Goal: Use online tool/utility: Utilize a website feature to perform a specific function

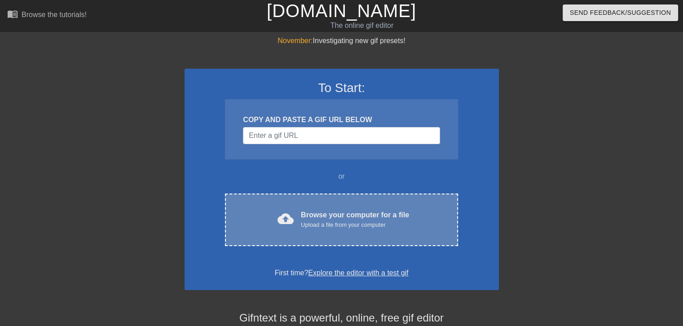
click at [296, 233] on div "cloud_upload Browse your computer for a file Upload a file from your computer C…" at bounding box center [341, 220] width 233 height 53
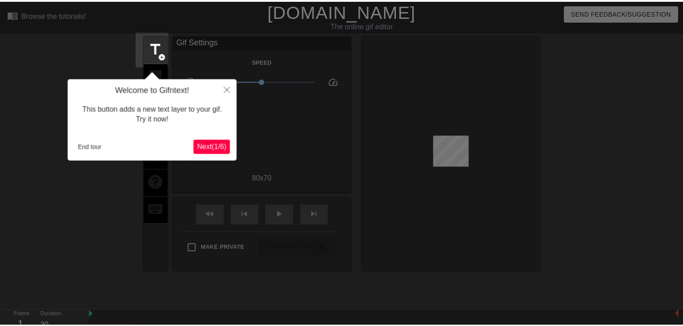
scroll to position [22, 0]
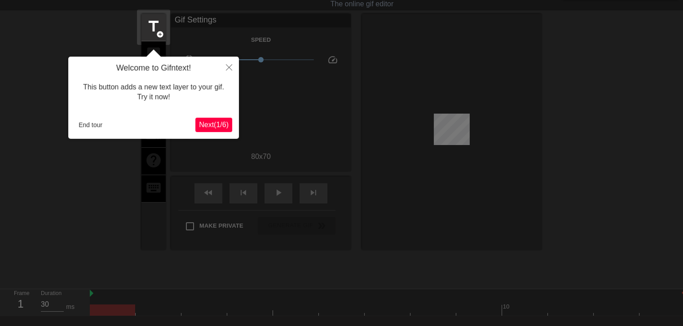
click at [222, 128] on span "Next ( 1 / 6 )" at bounding box center [214, 125] width 30 height 8
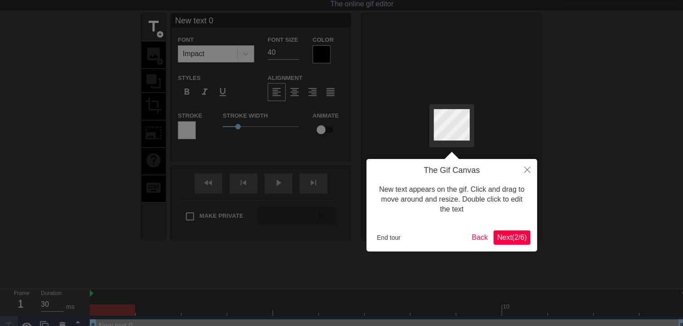
scroll to position [0, 0]
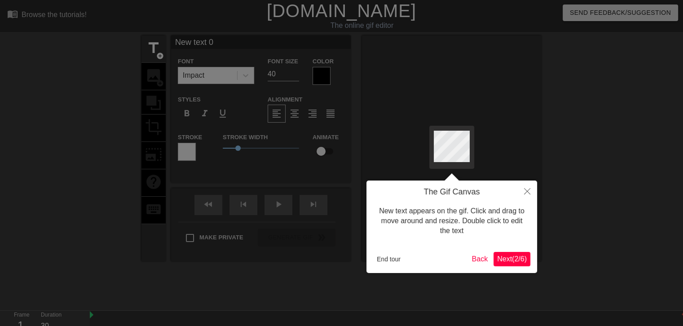
click at [508, 261] on span "Next ( 2 / 6 )" at bounding box center [512, 259] width 30 height 8
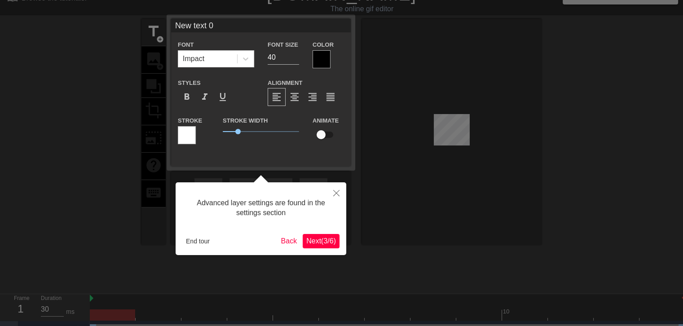
scroll to position [22, 0]
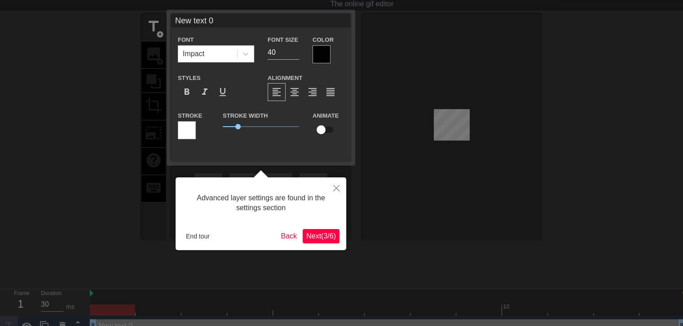
click at [328, 232] on span "Next ( 3 / 6 )" at bounding box center [321, 236] width 30 height 8
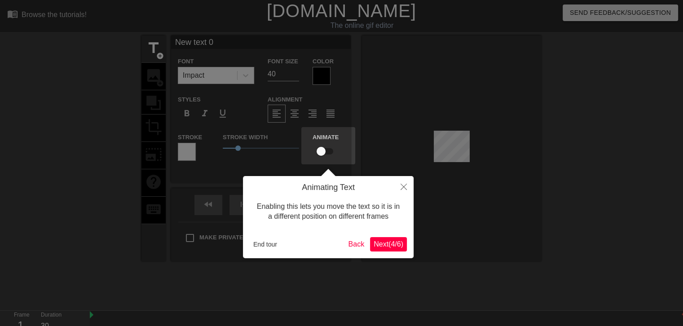
click at [388, 243] on span "Next ( 4 / 6 )" at bounding box center [389, 244] width 30 height 8
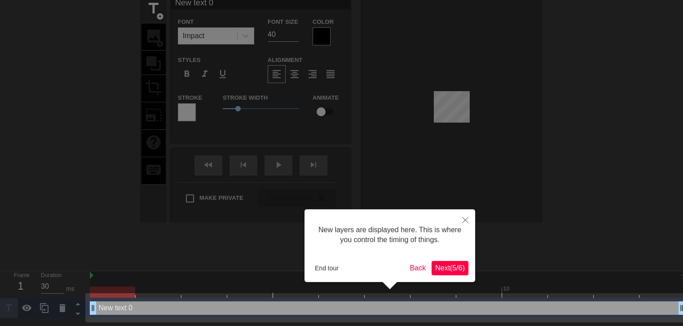
click at [451, 265] on span "Next ( 5 / 6 )" at bounding box center [450, 268] width 30 height 8
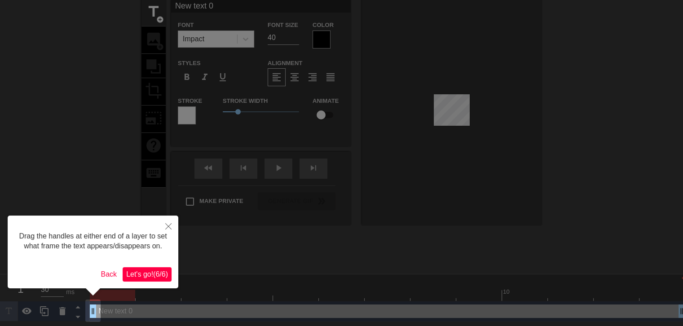
scroll to position [0, 0]
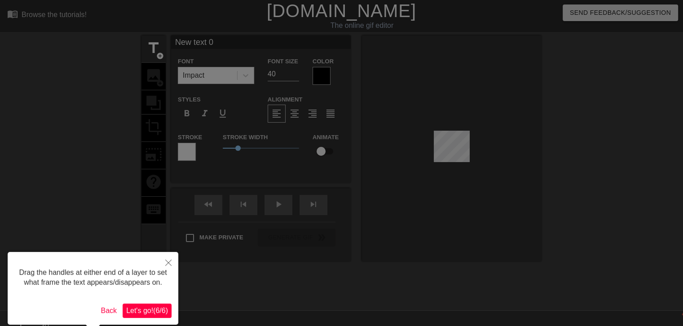
click at [149, 309] on span "Let's go! ( 6 / 6 )" at bounding box center [147, 311] width 42 height 8
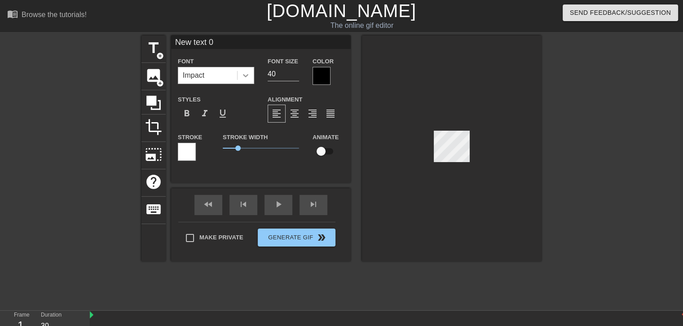
click at [242, 72] on icon at bounding box center [245, 75] width 9 height 9
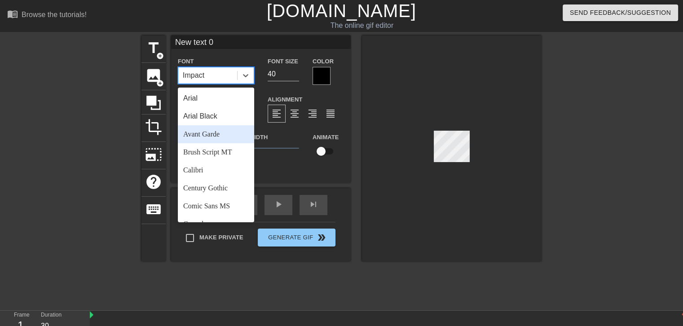
click at [216, 140] on div "Avant Garde" at bounding box center [216, 134] width 76 height 18
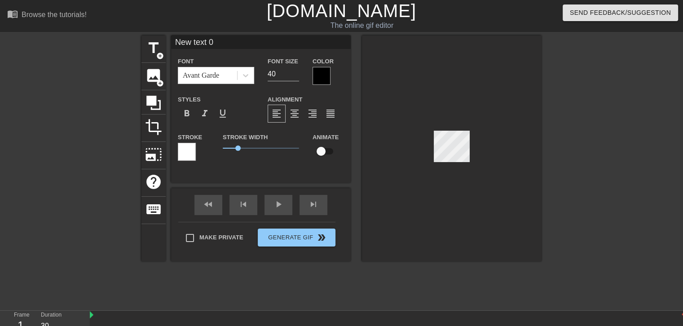
scroll to position [1, 2]
type input "h"
type textarea "h"
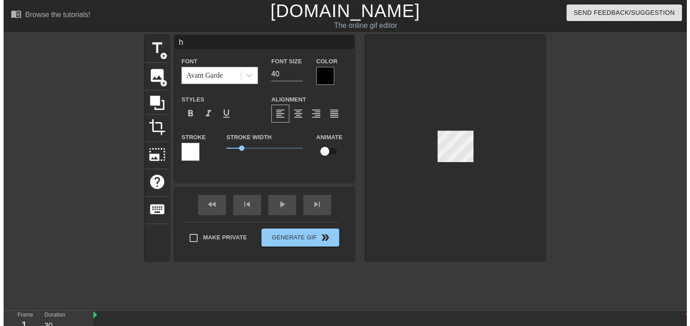
scroll to position [1, 1]
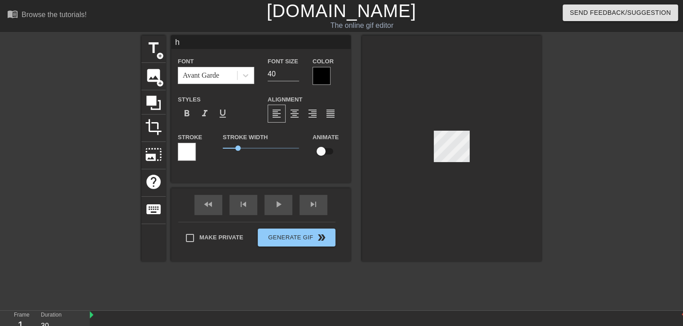
type input "hi"
type textarea "hi"
click at [451, 183] on div at bounding box center [452, 148] width 180 height 226
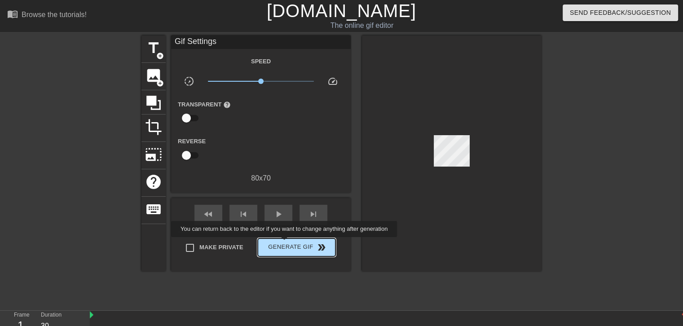
click at [285, 243] on span "Generate Gif double_arrow" at bounding box center [296, 247] width 71 height 11
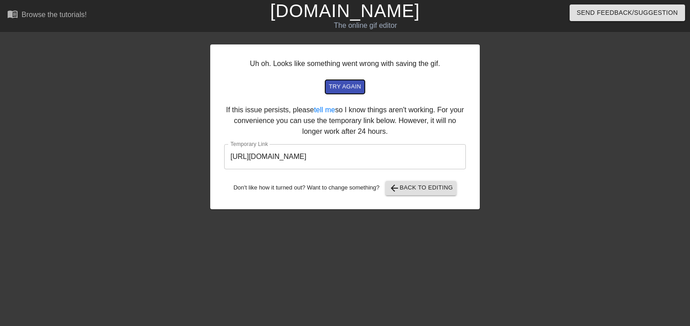
click at [354, 92] on span "try again" at bounding box center [345, 87] width 32 height 10
